Goal: Transaction & Acquisition: Purchase product/service

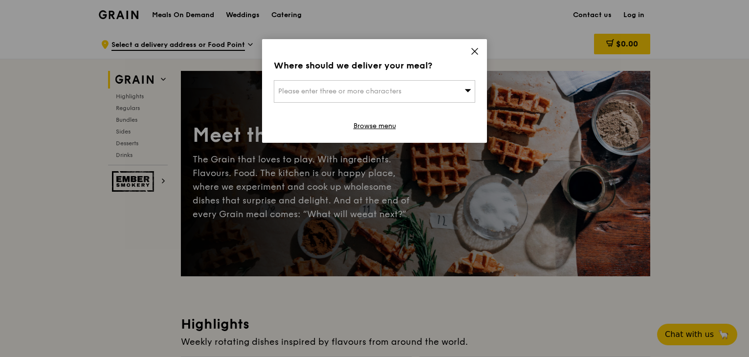
click at [467, 93] on icon at bounding box center [468, 90] width 7 height 7
type input "1 tampines north drive 3, singapore 528499"
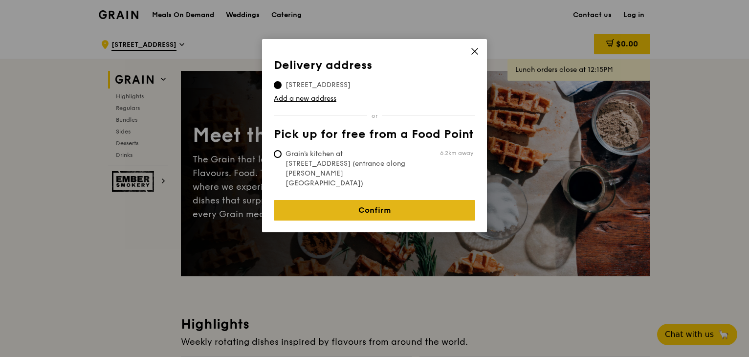
click at [427, 200] on link "Confirm" at bounding box center [375, 210] width 202 height 21
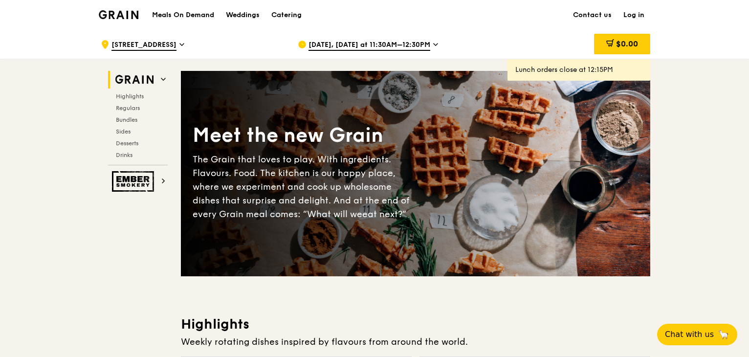
click at [425, 45] on span "Aug 14, Today at 11:30AM–12:30PM" at bounding box center [370, 45] width 122 height 11
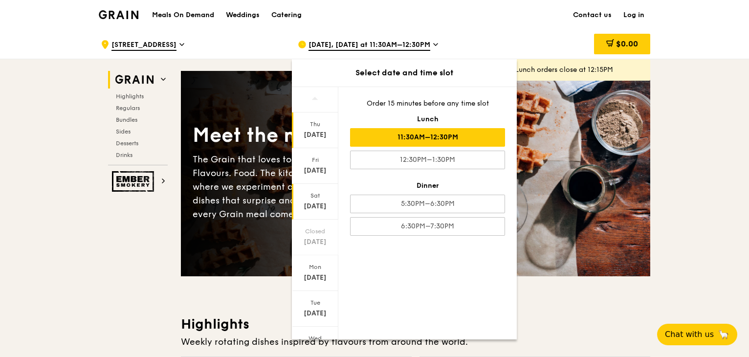
click at [318, 203] on div "Aug 16" at bounding box center [316, 207] width 44 height 10
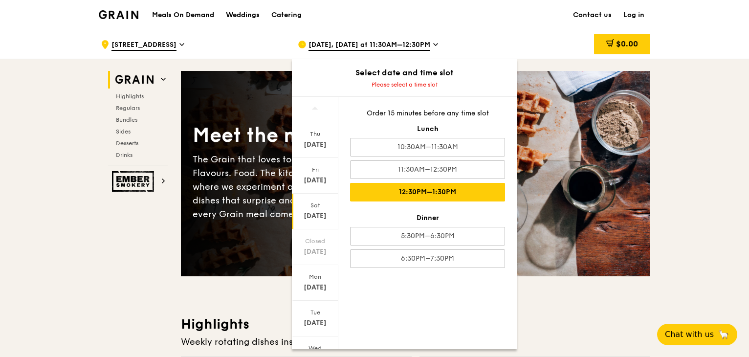
click at [443, 192] on div "12:30PM–1:30PM" at bounding box center [427, 192] width 155 height 19
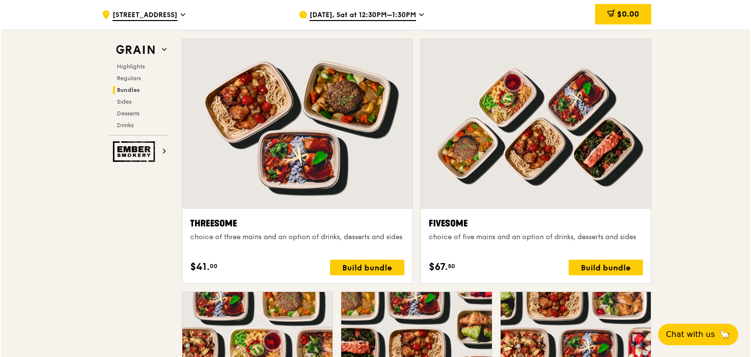
scroll to position [1679, 0]
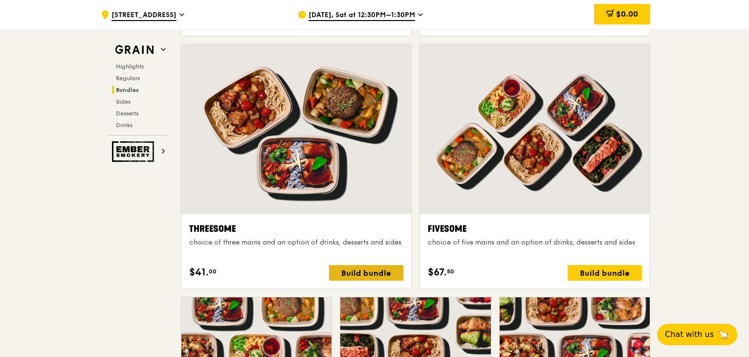
click at [374, 272] on div "Build bundle" at bounding box center [366, 273] width 74 height 16
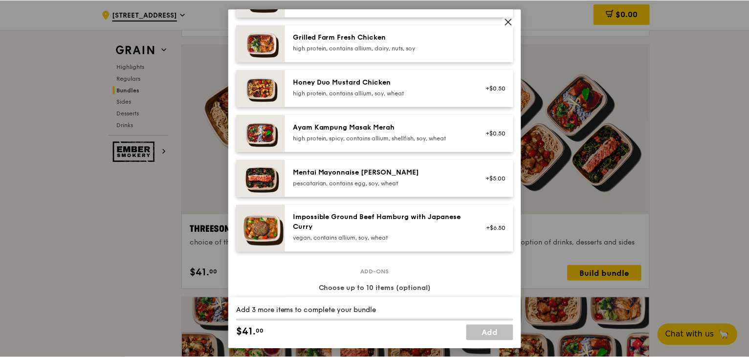
scroll to position [260, 0]
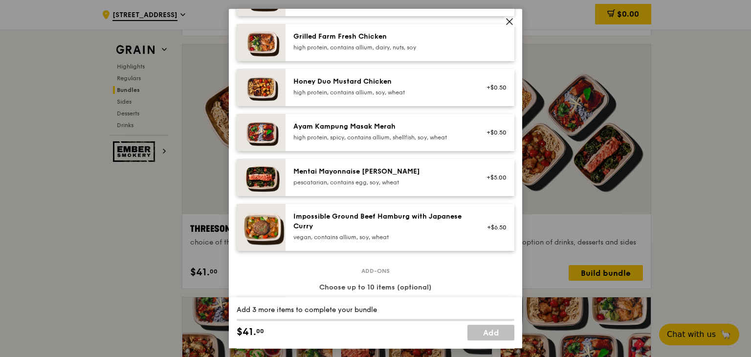
click at [510, 24] on icon at bounding box center [509, 21] width 9 height 9
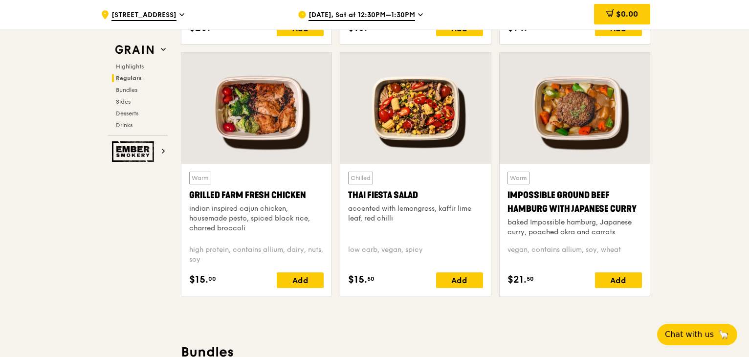
scroll to position [1097, 0]
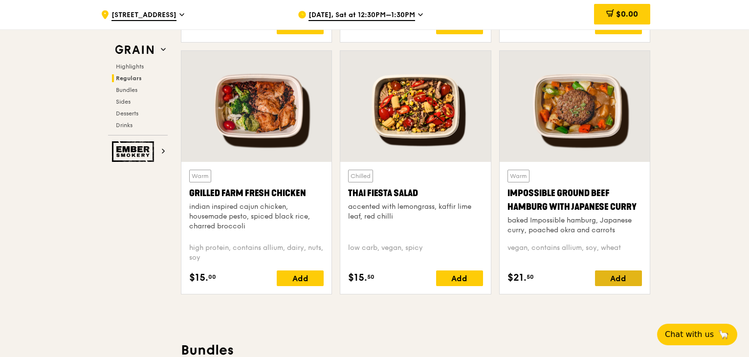
click at [616, 273] on div "Add" at bounding box center [618, 279] width 47 height 16
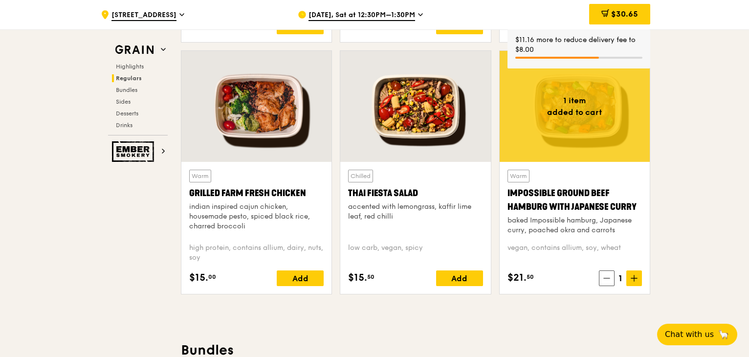
click at [635, 275] on icon at bounding box center [635, 278] width 0 height 6
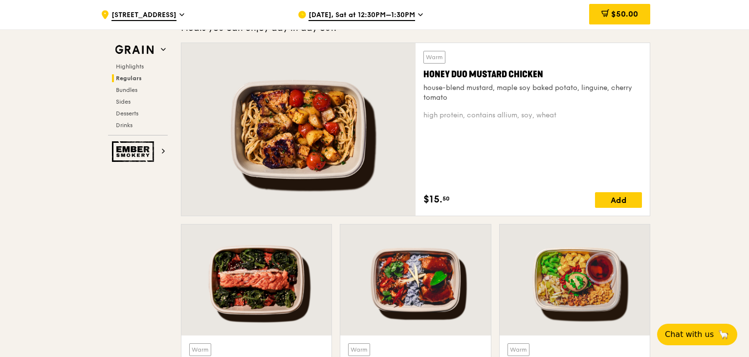
scroll to position [671, 0]
click at [184, 18] on icon at bounding box center [182, 14] width 5 height 9
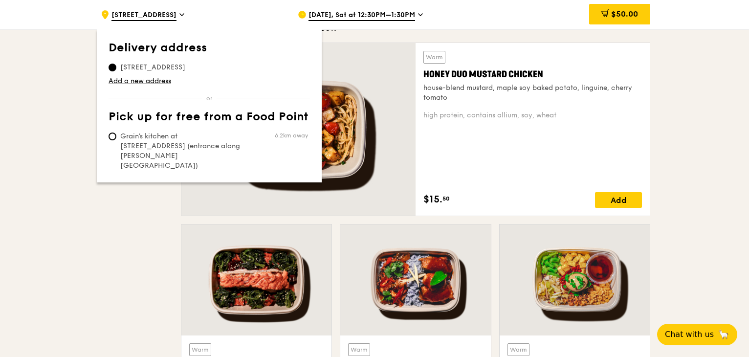
click at [460, 168] on div "Warm Honey Duo Mustard Chicken house-blend mustard, maple soy baked potato, lin…" at bounding box center [533, 129] width 219 height 157
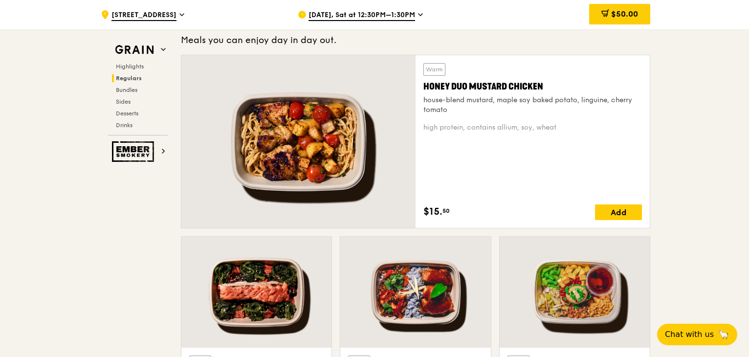
scroll to position [658, 0]
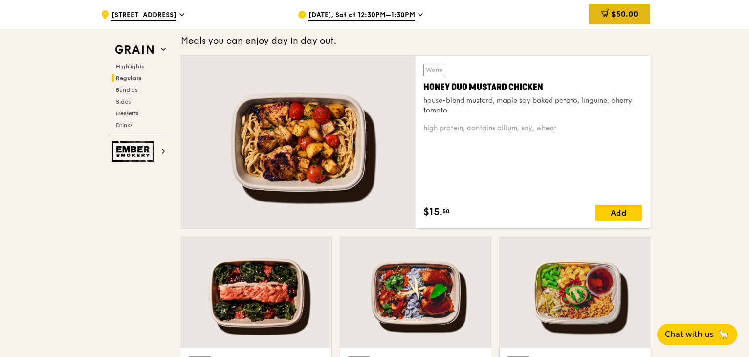
click at [621, 18] on span "$50.00" at bounding box center [625, 13] width 27 height 9
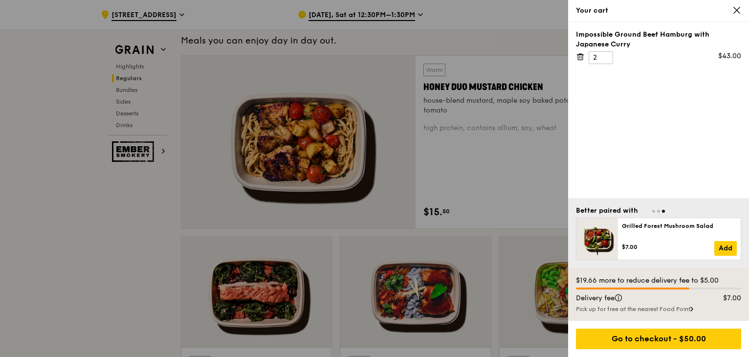
click at [536, 159] on div at bounding box center [374, 178] width 749 height 357
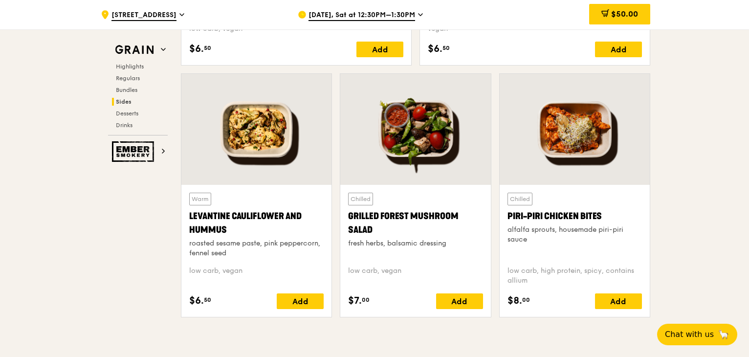
scroll to position [2455, 0]
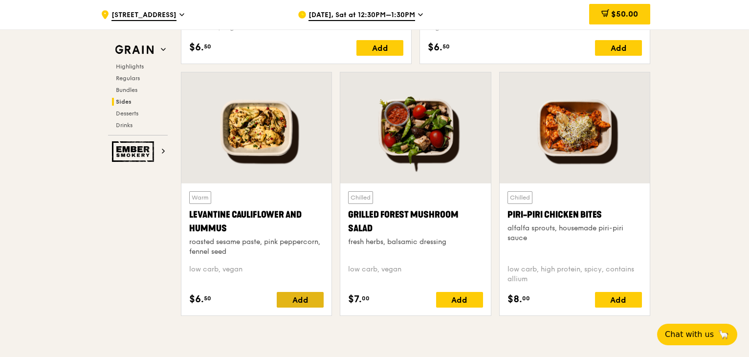
click at [303, 298] on div "Add" at bounding box center [300, 300] width 47 height 16
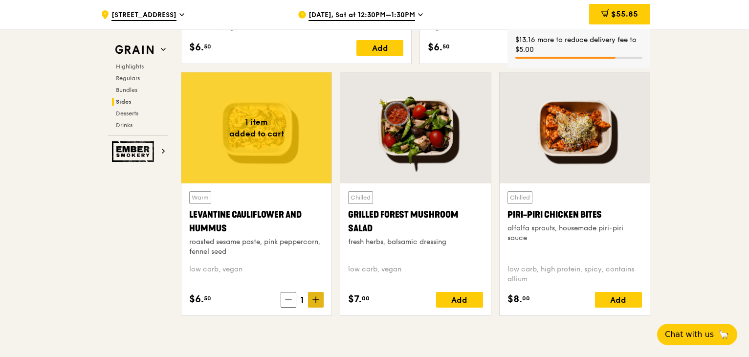
click at [316, 297] on icon at bounding box center [316, 300] width 0 height 6
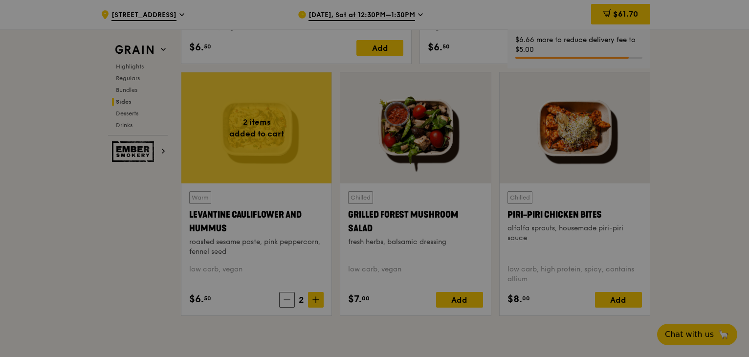
type input "2"
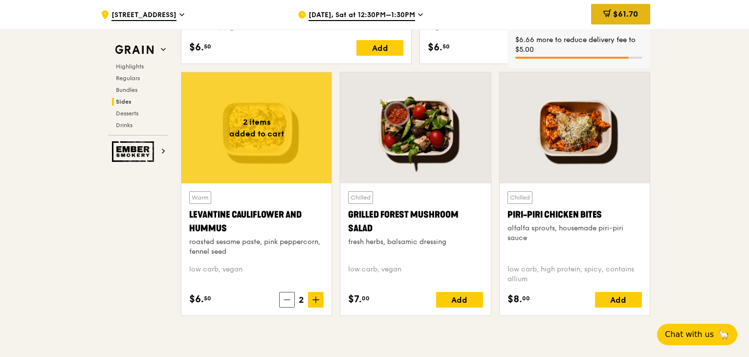
click at [625, 17] on span "$61.70" at bounding box center [625, 13] width 25 height 9
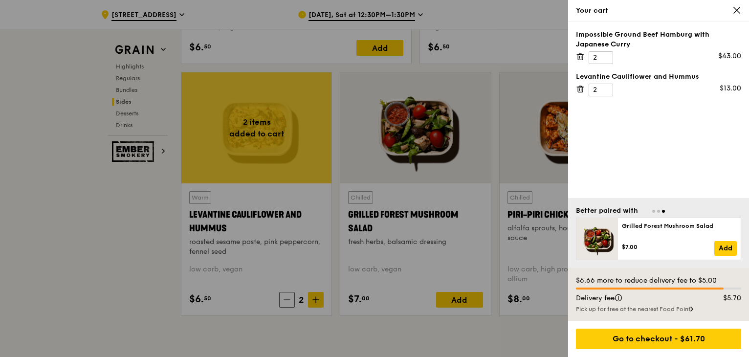
click at [465, 260] on div at bounding box center [374, 178] width 749 height 357
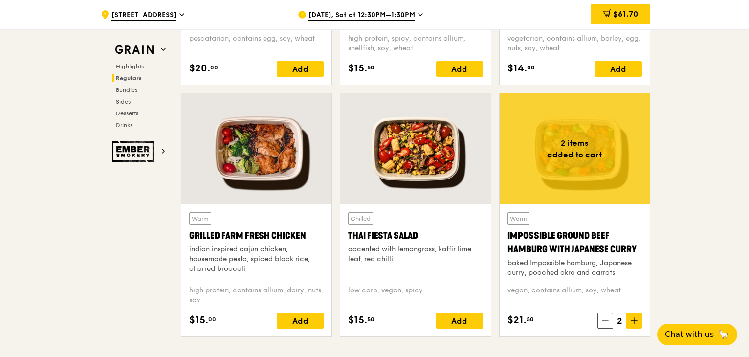
scroll to position [1054, 0]
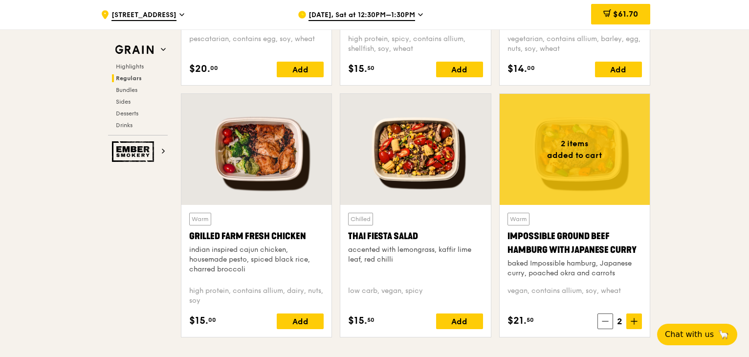
click at [465, 260] on div "accented with lemongrass, kaffir lime leaf, red chilli" at bounding box center [415, 255] width 135 height 20
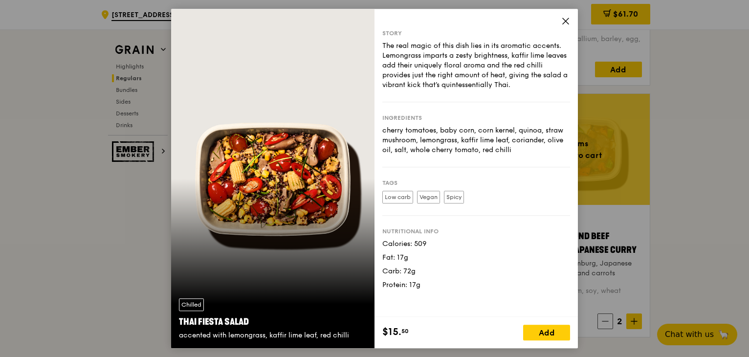
click at [564, 21] on icon at bounding box center [566, 21] width 9 height 9
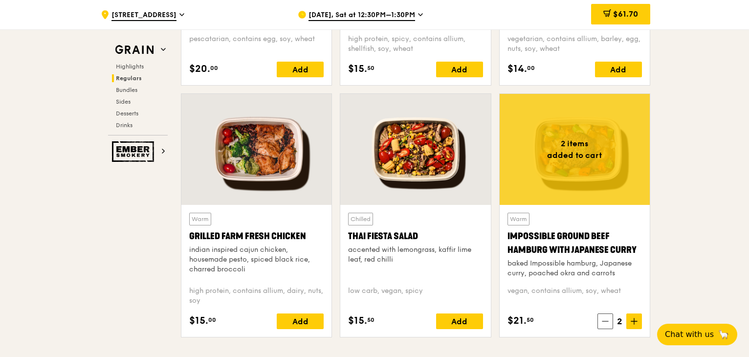
click at [586, 277] on div "Warm Impossible Ground Beef Hamburg with Japanese Curry baked Impossible hambur…" at bounding box center [575, 246] width 135 height 66
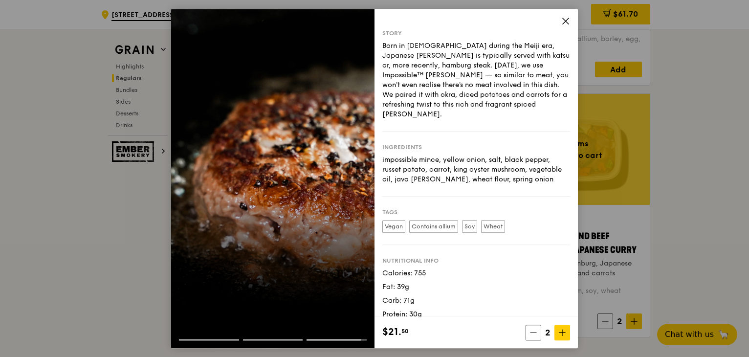
click at [564, 23] on icon at bounding box center [566, 21] width 6 height 6
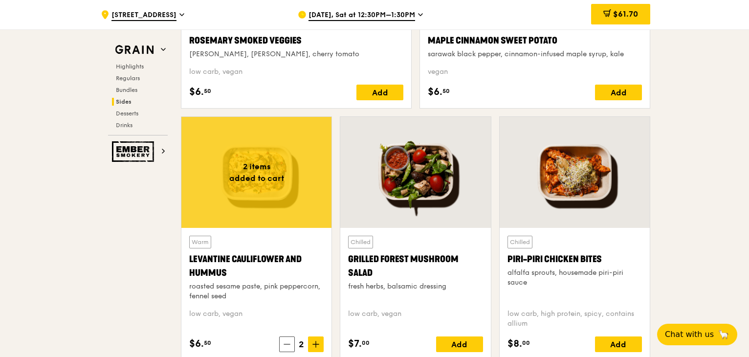
scroll to position [2414, 0]
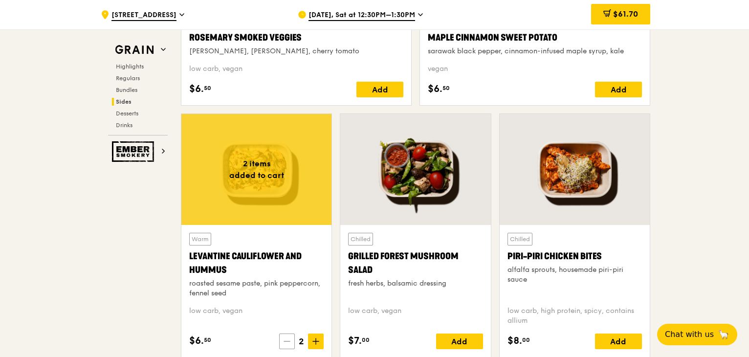
click at [289, 340] on icon at bounding box center [287, 341] width 7 height 7
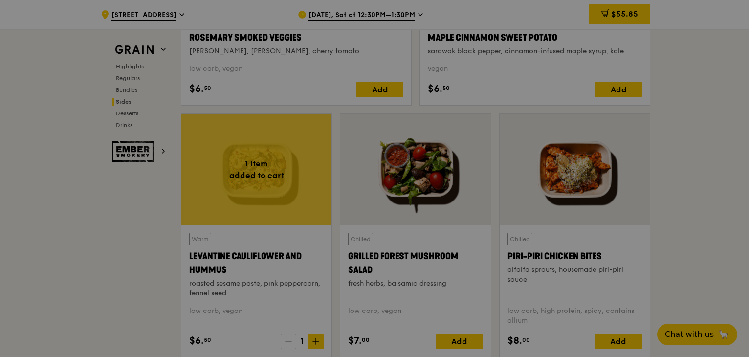
click at [289, 340] on div at bounding box center [374, 178] width 749 height 357
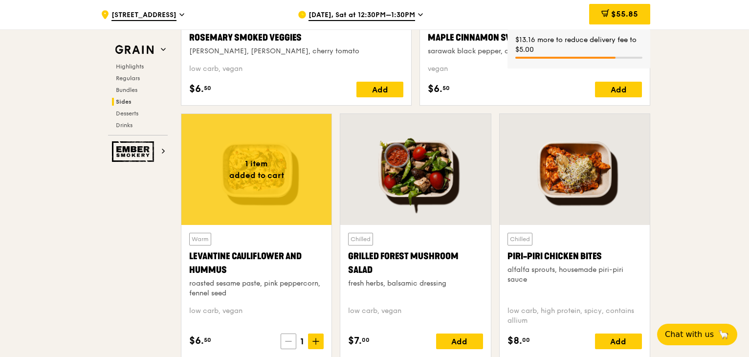
click at [289, 340] on icon at bounding box center [288, 341] width 7 height 7
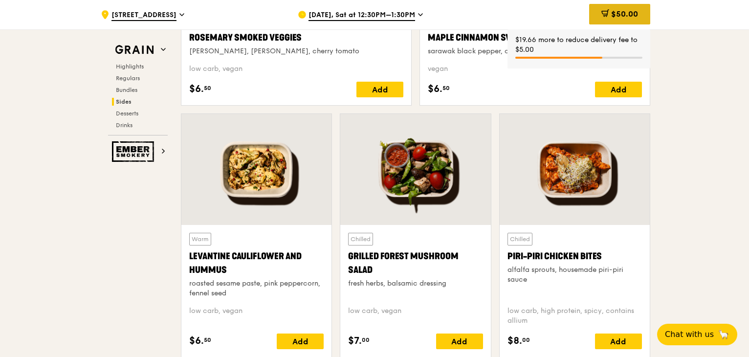
click at [629, 14] on span "$50.00" at bounding box center [625, 13] width 27 height 9
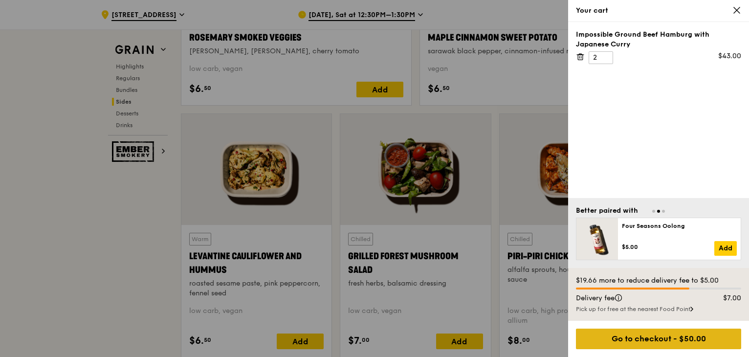
click at [679, 340] on div "Go to checkout - $50.00" at bounding box center [658, 339] width 165 height 21
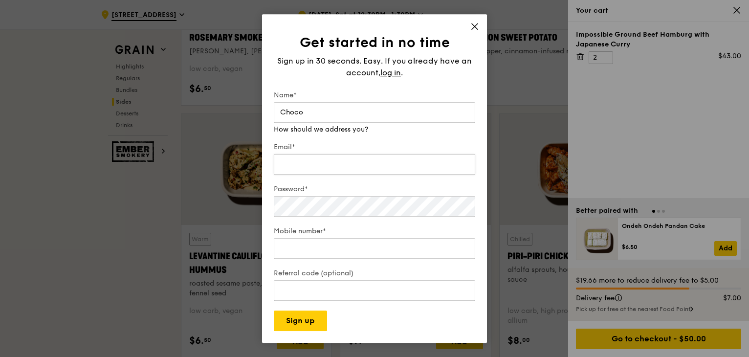
type input "Choco"
click at [369, 162] on input "Email*" at bounding box center [375, 154] width 202 height 21
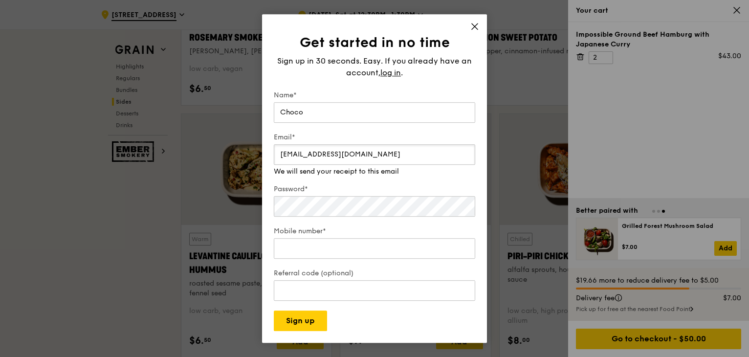
type input "nurizyan1812@gmail.com"
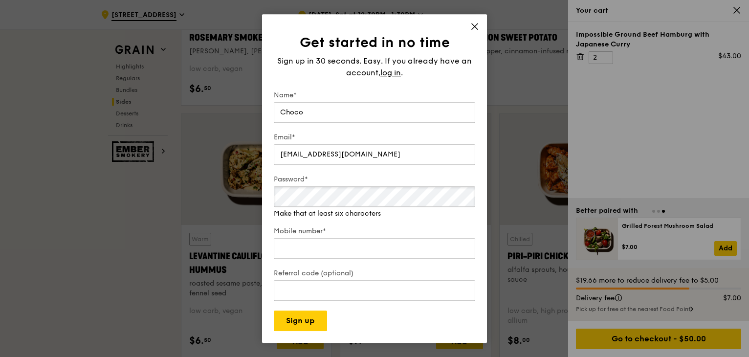
click at [328, 208] on div "Password* Make that at least six characters" at bounding box center [375, 197] width 202 height 44
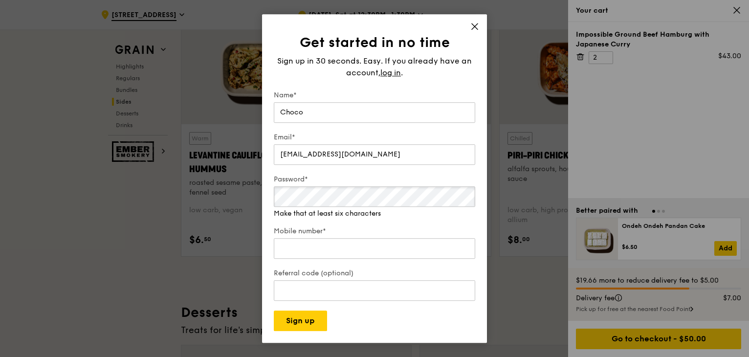
scroll to position [2552, 0]
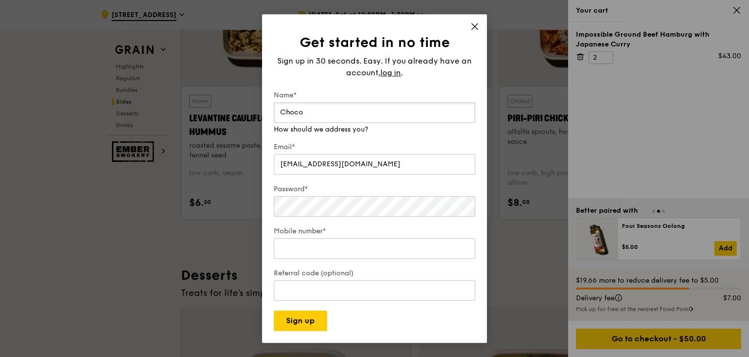
click at [317, 111] on input "Choco" at bounding box center [375, 112] width 202 height 21
type input "C"
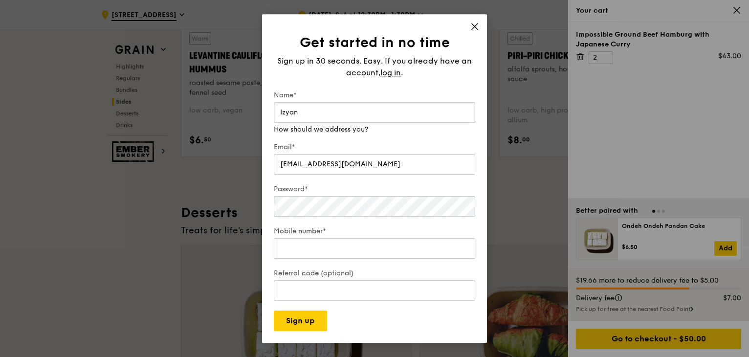
type input "Izyan"
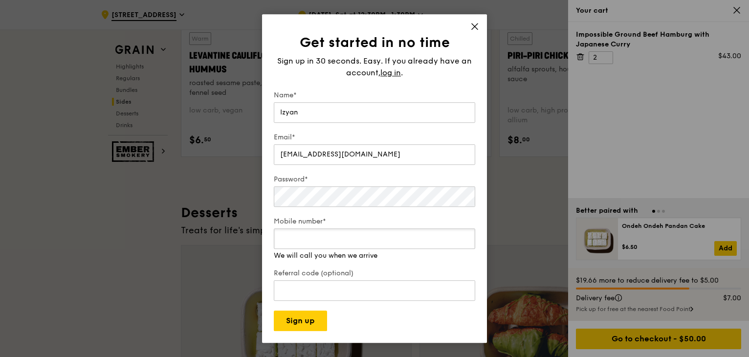
click at [327, 248] on input "Mobile number*" at bounding box center [375, 238] width 202 height 21
type input "86084762"
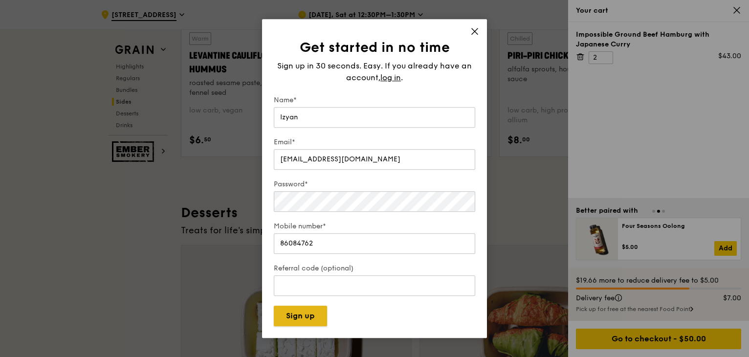
click at [302, 324] on button "Sign up" at bounding box center [300, 316] width 53 height 21
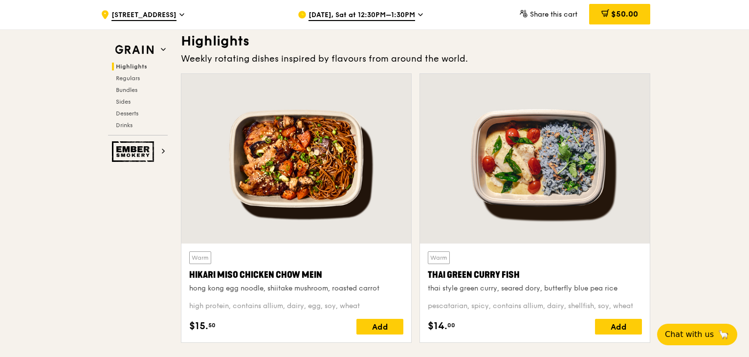
scroll to position [213, 0]
